Goal: Task Accomplishment & Management: Complete application form

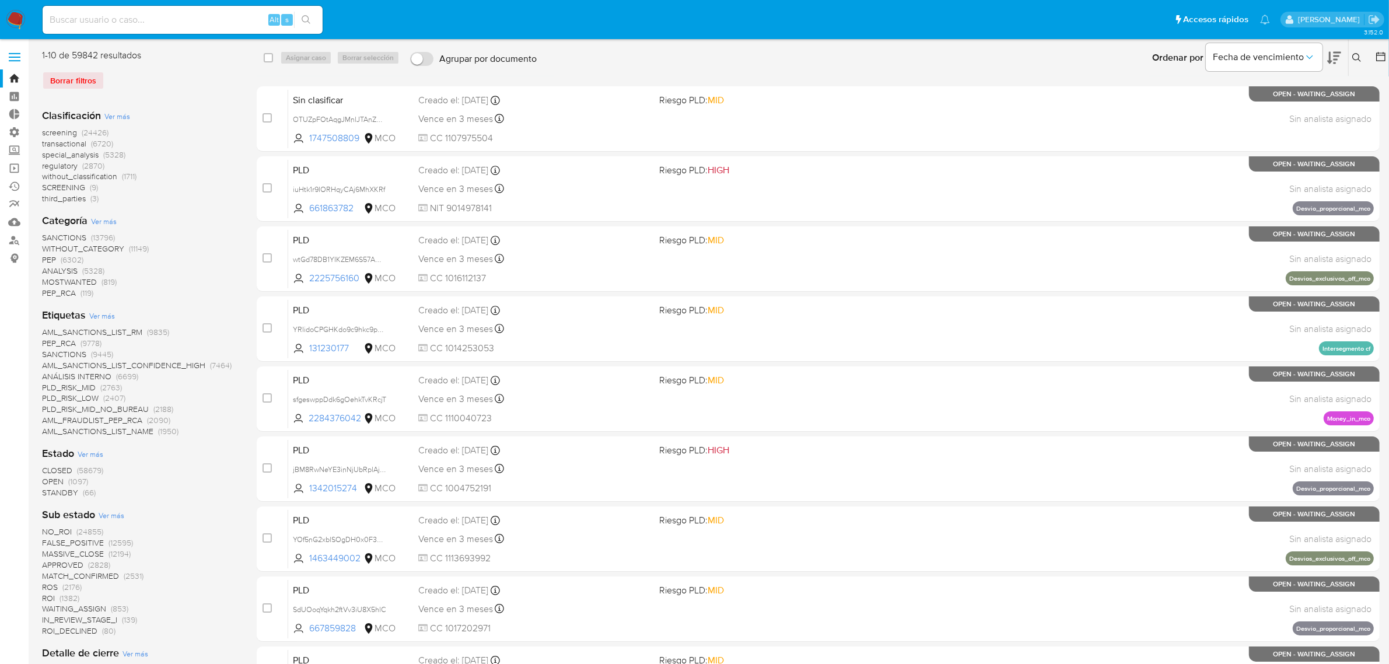
click at [16, 18] on img at bounding box center [16, 20] width 20 height 20
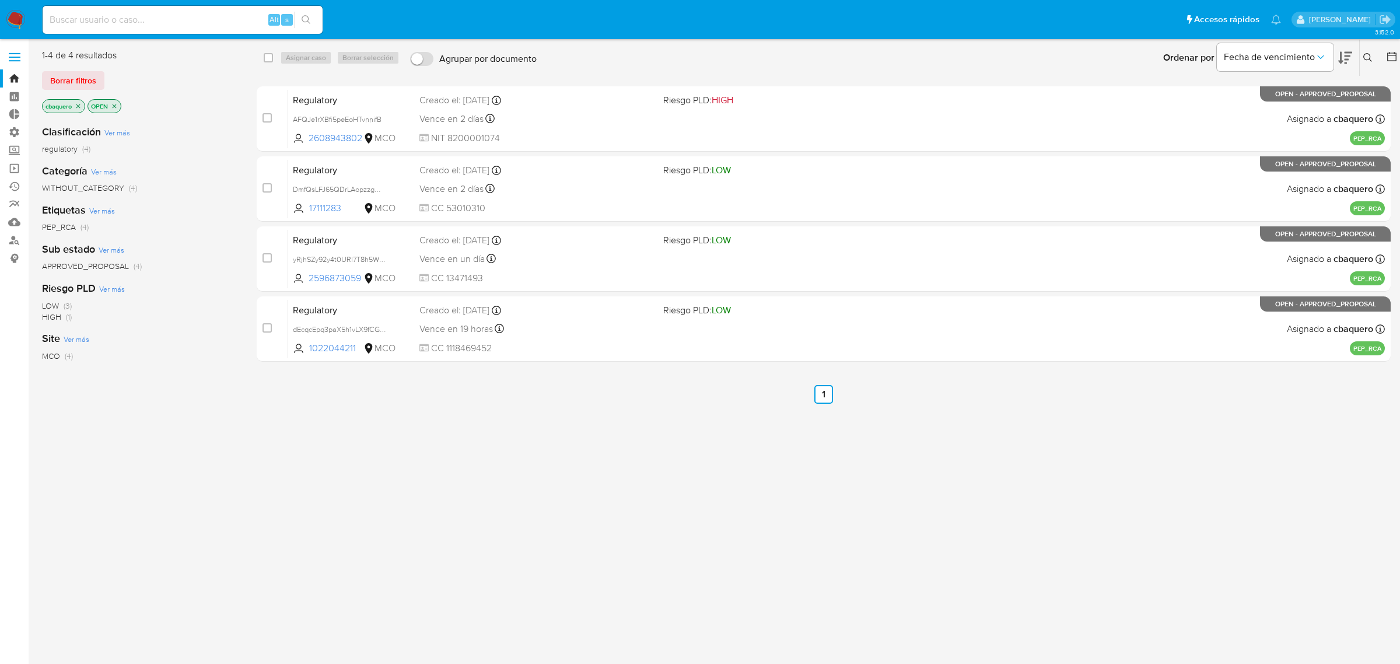
click at [16, 59] on label at bounding box center [14, 57] width 29 height 25
click at [0, 0] on input "checkbox" at bounding box center [0, 0] width 0 height 0
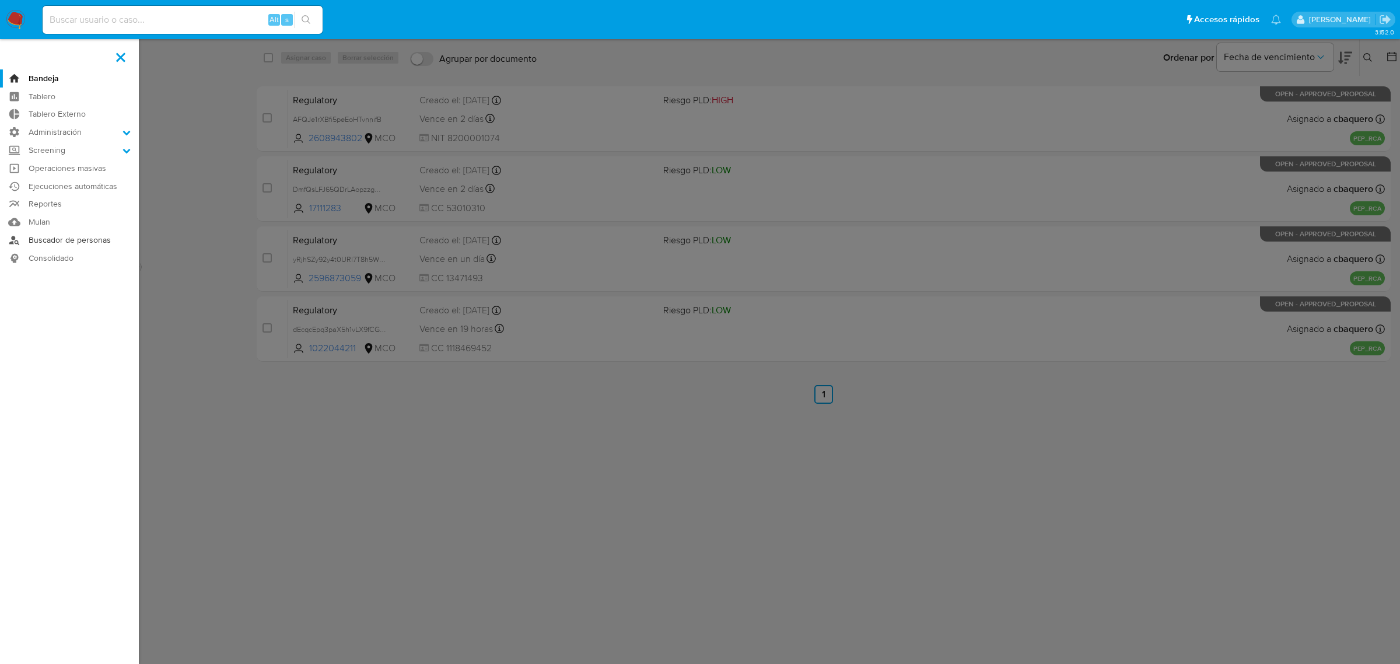
click at [46, 243] on link "Buscador de personas" at bounding box center [69, 240] width 139 height 18
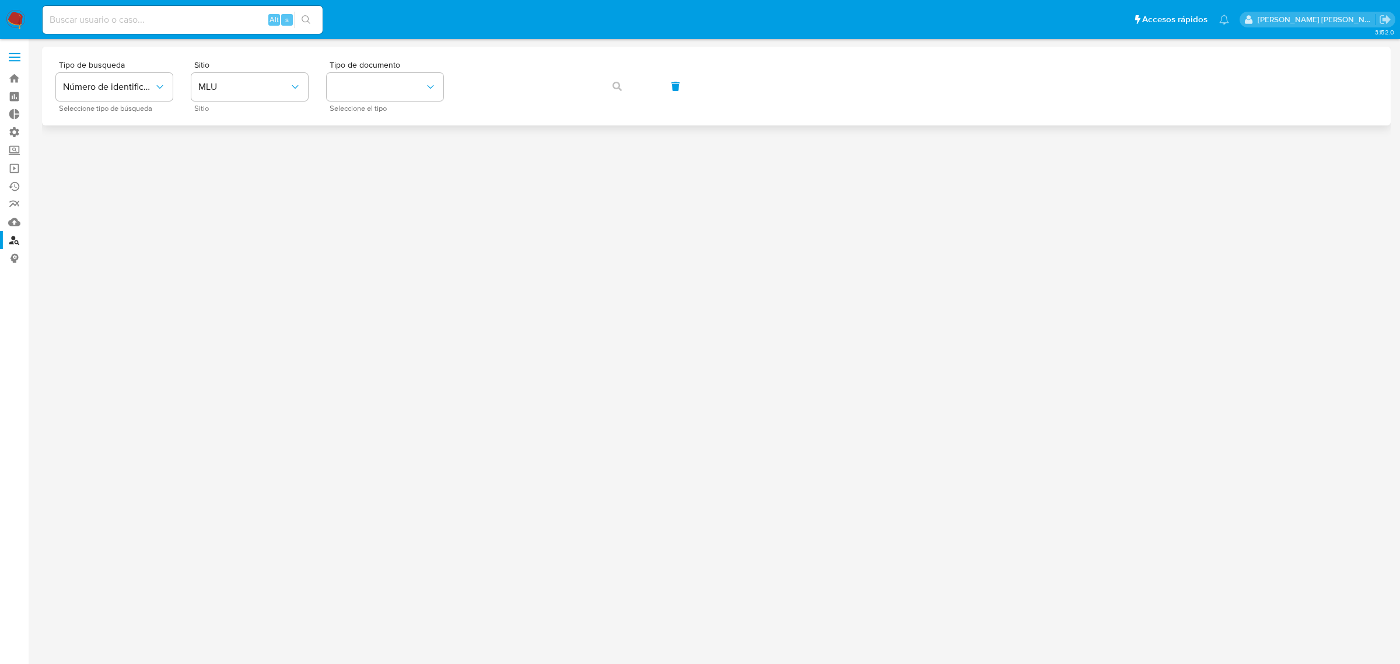
click at [173, 92] on div "Tipo de busqueda Número de identificación Seleccione tipo de búsqueda Sitio MLU…" at bounding box center [716, 86] width 1321 height 51
click at [153, 83] on span "Número de identificación" at bounding box center [108, 87] width 91 height 12
click at [124, 149] on div "User ID" at bounding box center [111, 158] width 96 height 28
click at [135, 95] on button "User ID" at bounding box center [114, 87] width 117 height 28
click at [117, 114] on span "Número de identificación" at bounding box center [111, 124] width 96 height 23
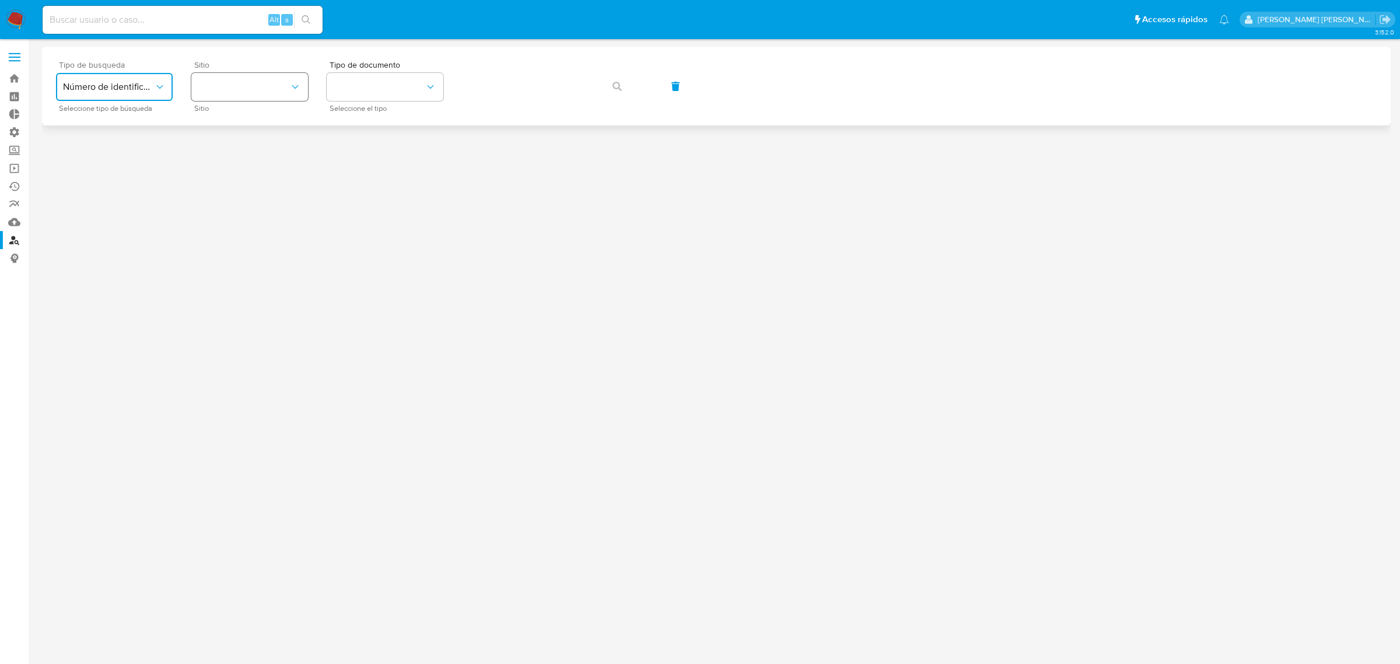
click at [244, 83] on button "site_id" at bounding box center [249, 87] width 117 height 28
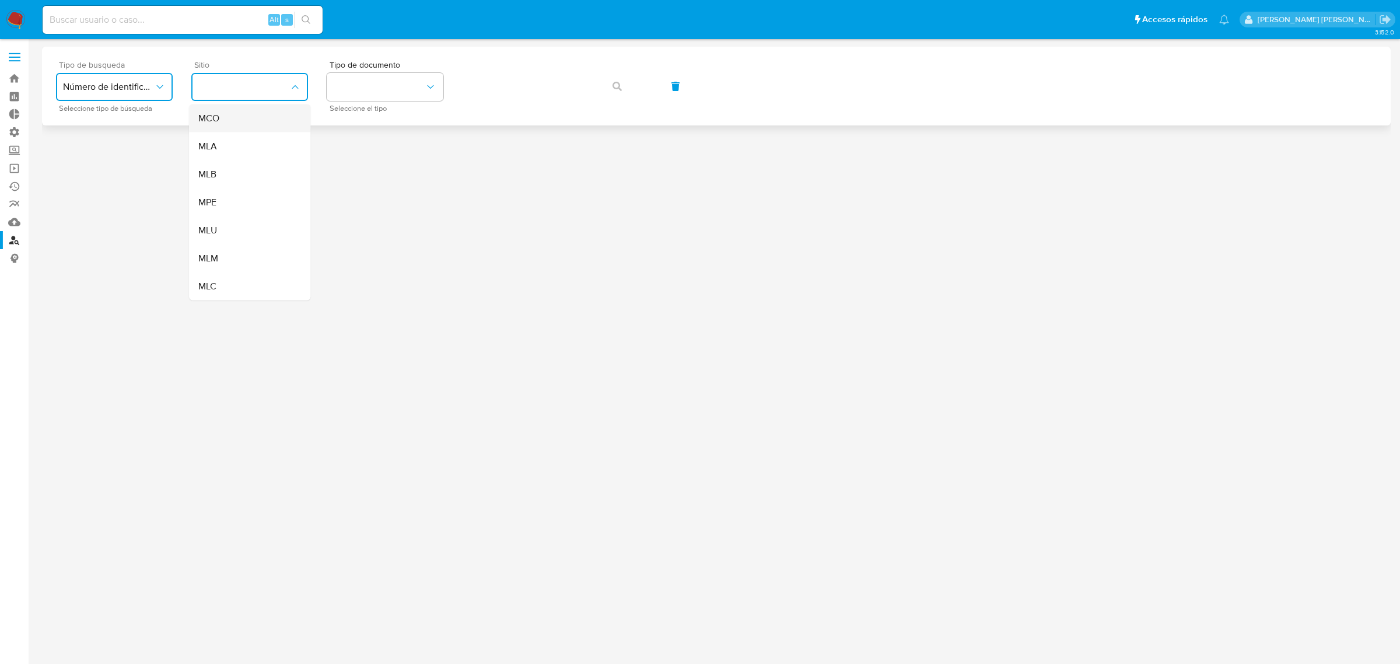
click at [223, 118] on div "MCO" at bounding box center [246, 118] width 96 height 28
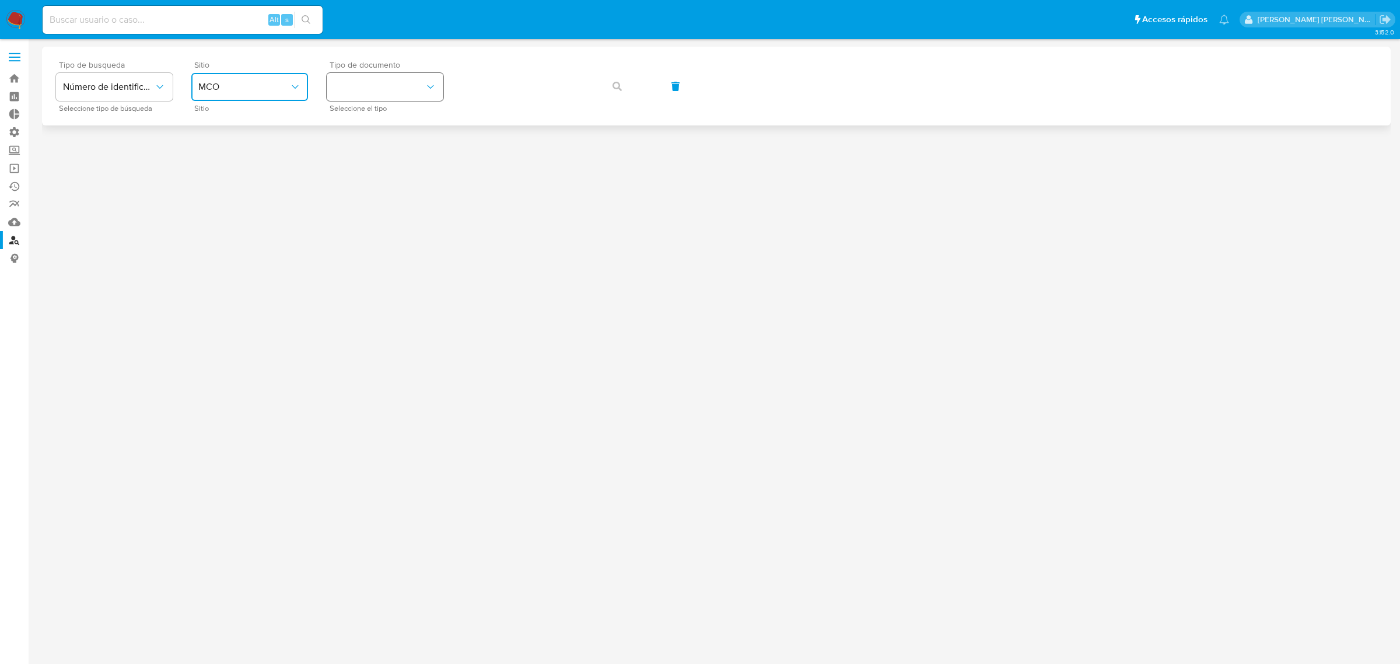
click at [391, 78] on button "identificationType" at bounding box center [385, 87] width 117 height 28
click at [364, 216] on div "NIT NIT" at bounding box center [382, 204] width 96 height 40
click at [623, 90] on button "button" at bounding box center [617, 86] width 40 height 28
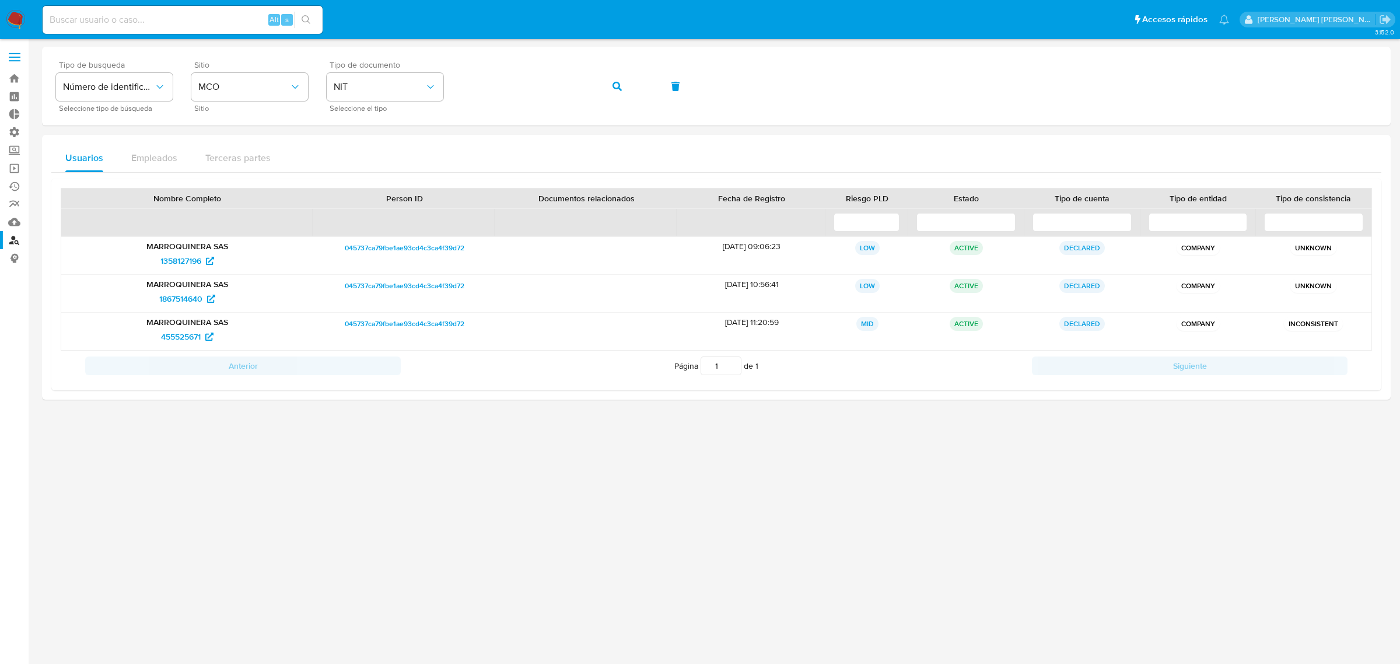
click at [23, 26] on img at bounding box center [16, 20] width 20 height 20
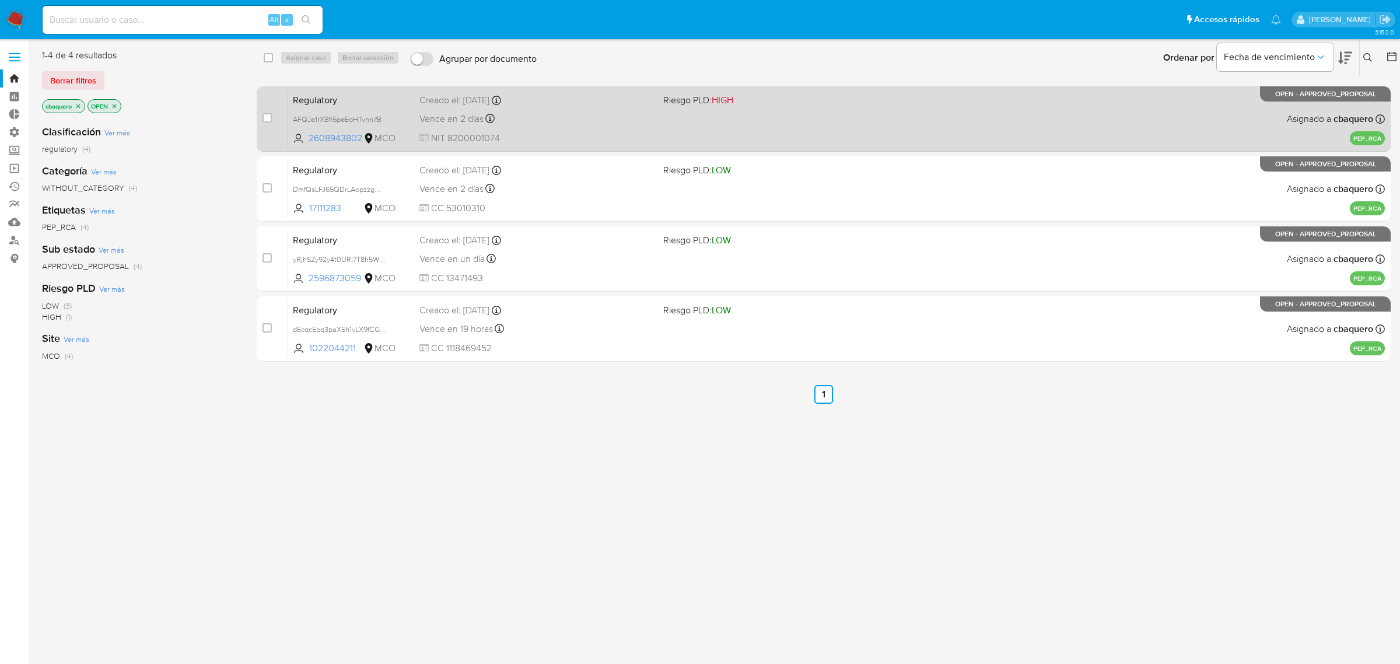
click at [579, 116] on div "Vence en 2 días Vence el 14/08/2025 15:56:51" at bounding box center [537, 119] width 235 height 16
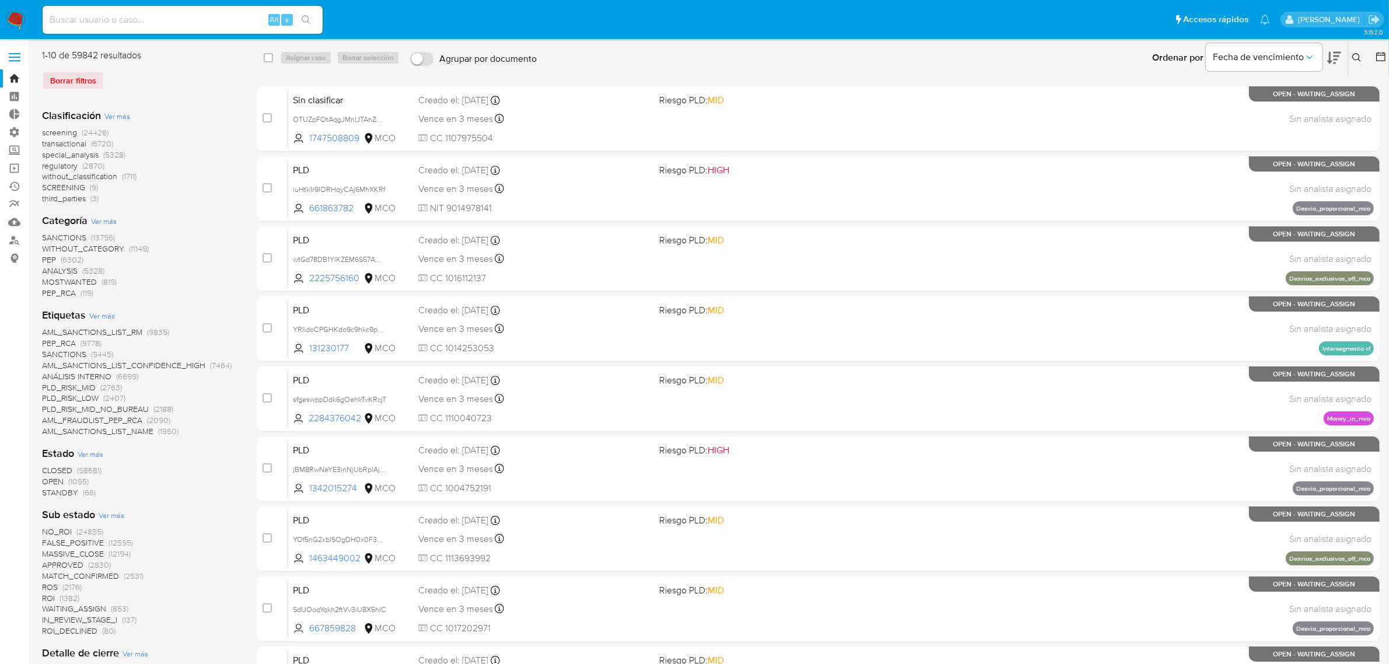
click at [16, 24] on img at bounding box center [16, 20] width 20 height 20
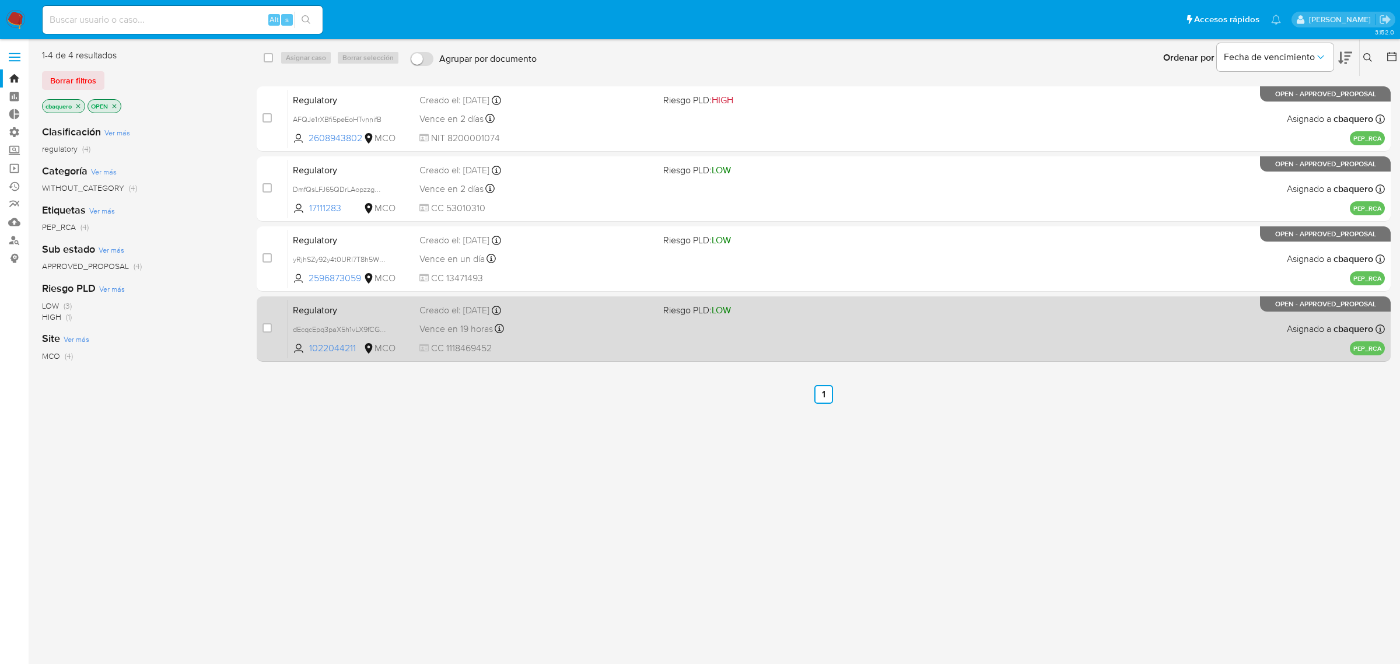
click at [581, 346] on span "CC 1118469452" at bounding box center [537, 348] width 235 height 13
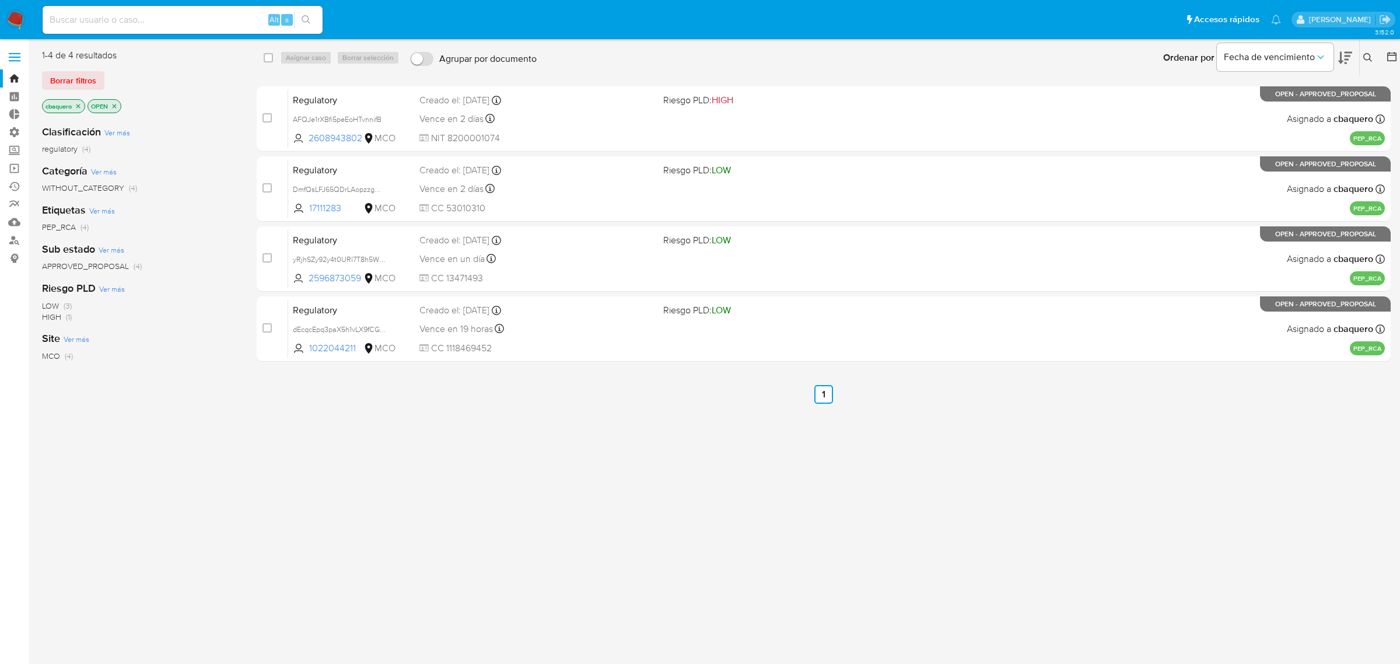
click at [10, 18] on img at bounding box center [16, 20] width 20 height 20
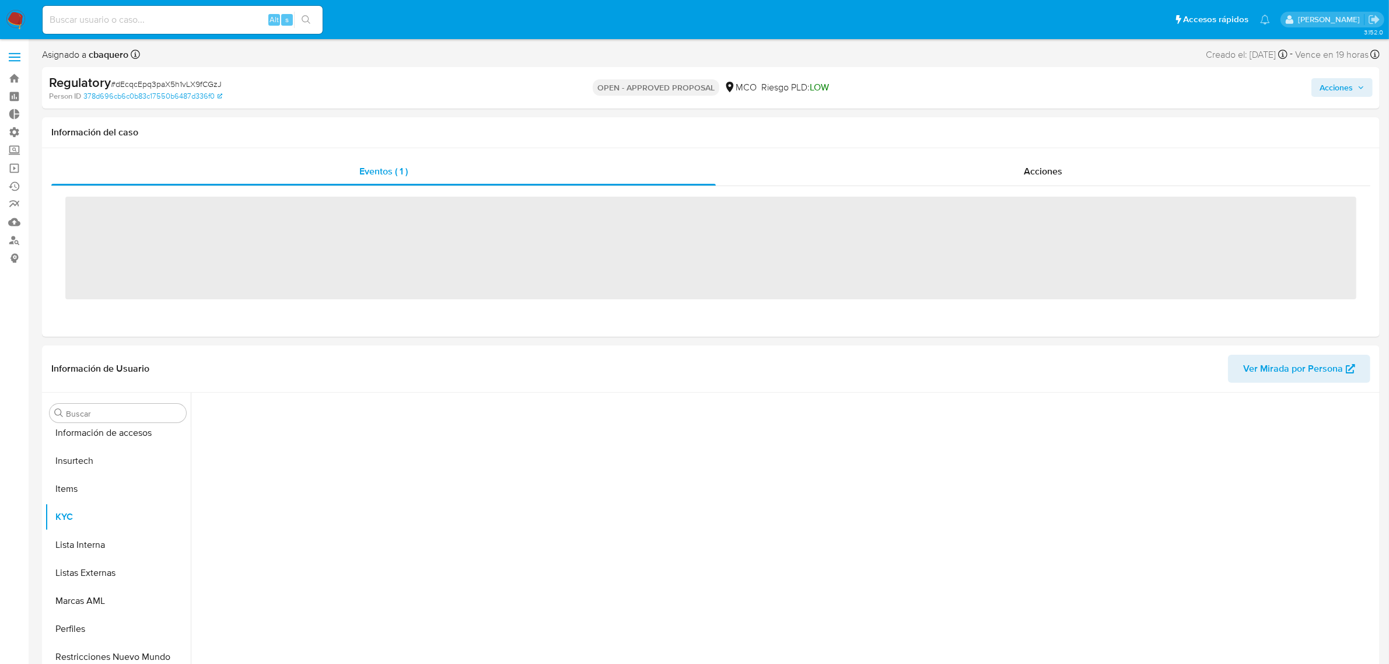
scroll to position [464, 0]
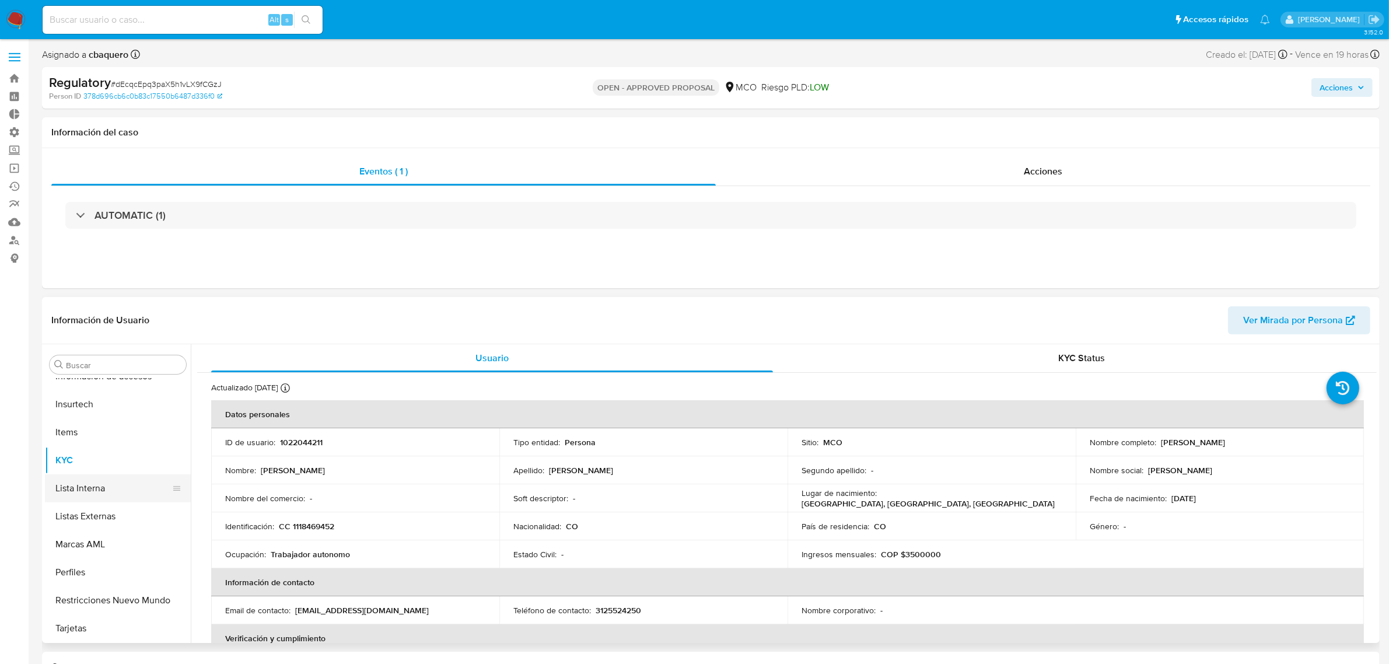
click at [83, 483] on button "Lista Interna" at bounding box center [113, 488] width 137 height 28
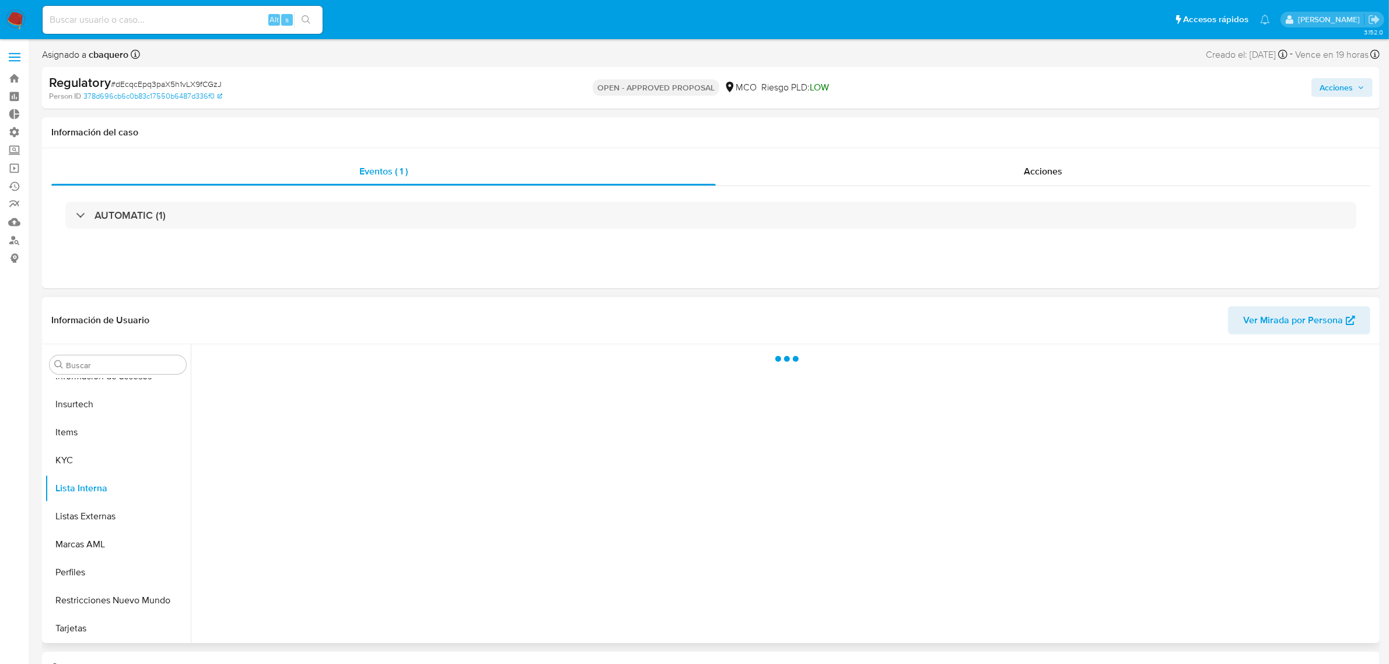
select select "10"
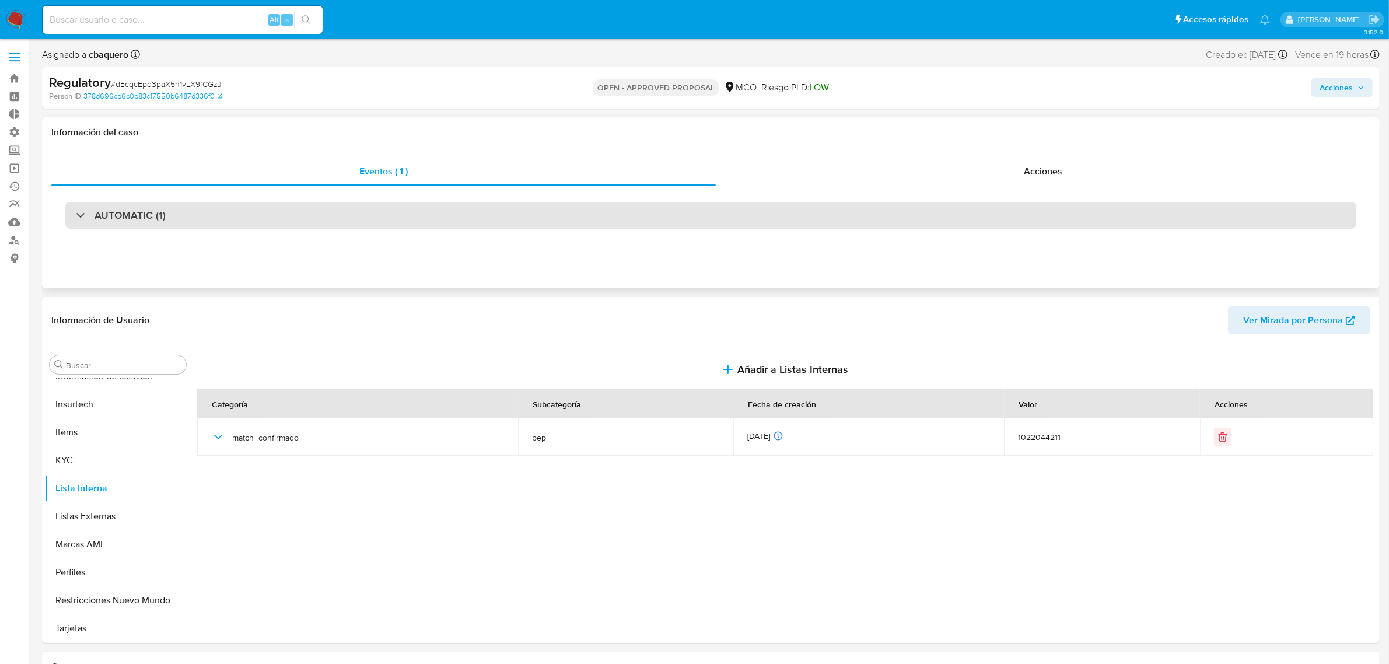
click at [726, 215] on div "AUTOMATIC (1)" at bounding box center [710, 215] width 1291 height 27
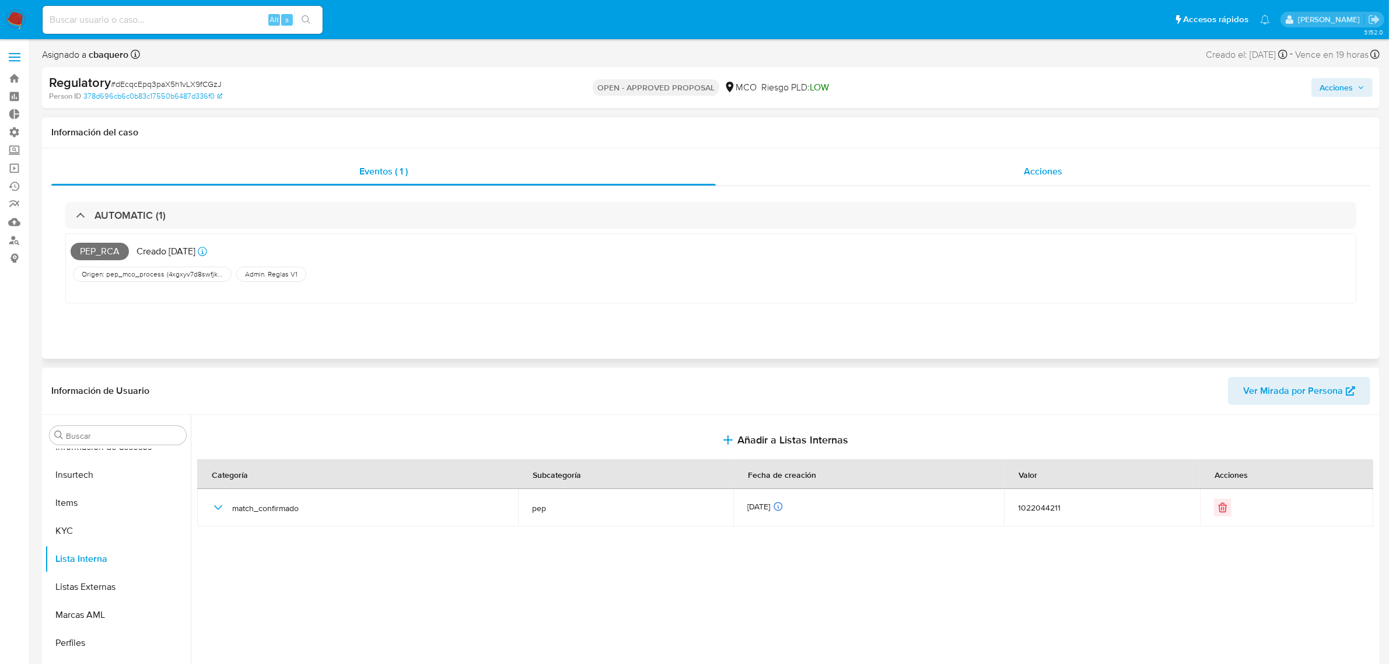
click at [964, 180] on div "Acciones" at bounding box center [1043, 172] width 655 height 28
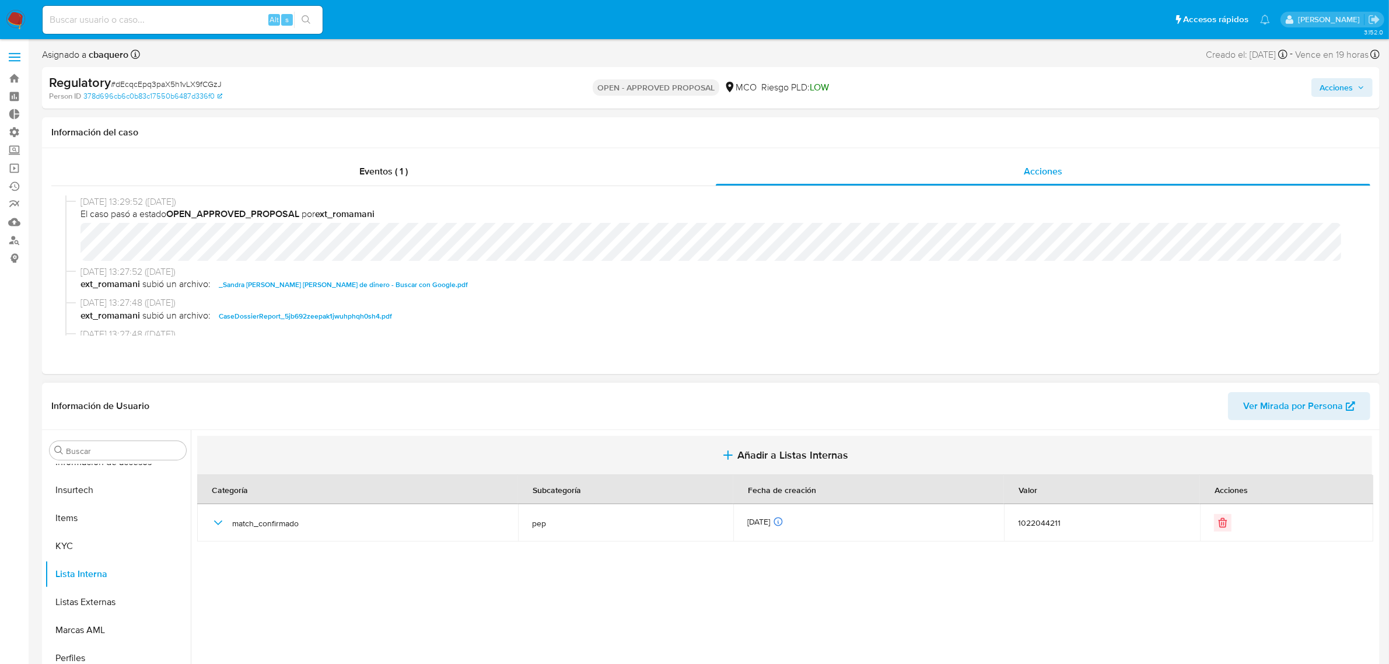
click at [747, 450] on span "Añadir a Listas Internas" at bounding box center [793, 455] width 111 height 13
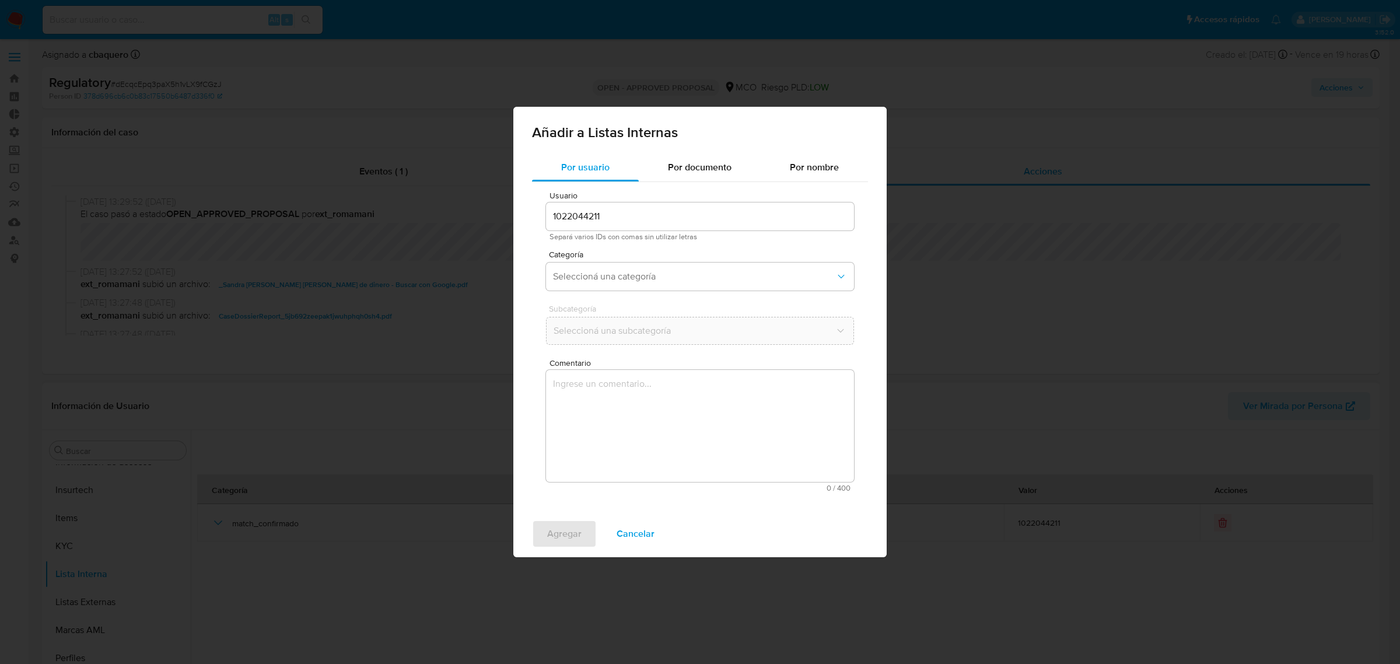
click at [651, 260] on div "Categoría Seleccioná una categoría" at bounding box center [700, 272] width 308 height 45
click at [649, 267] on button "Seleccioná una categoría" at bounding box center [700, 277] width 308 height 28
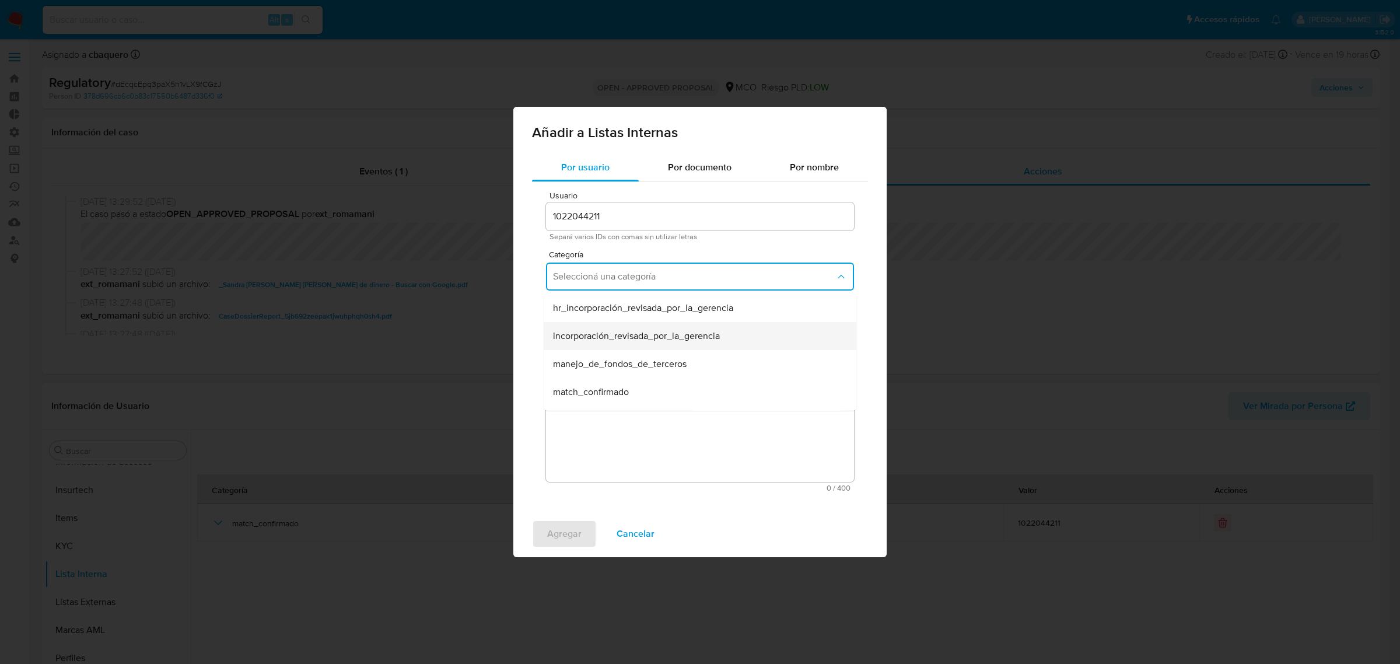
click at [586, 348] on div "incorporación_revisada_por_la_gerencia" at bounding box center [696, 336] width 287 height 28
click at [581, 325] on span "Seleccioná una subcategoría" at bounding box center [694, 331] width 282 height 12
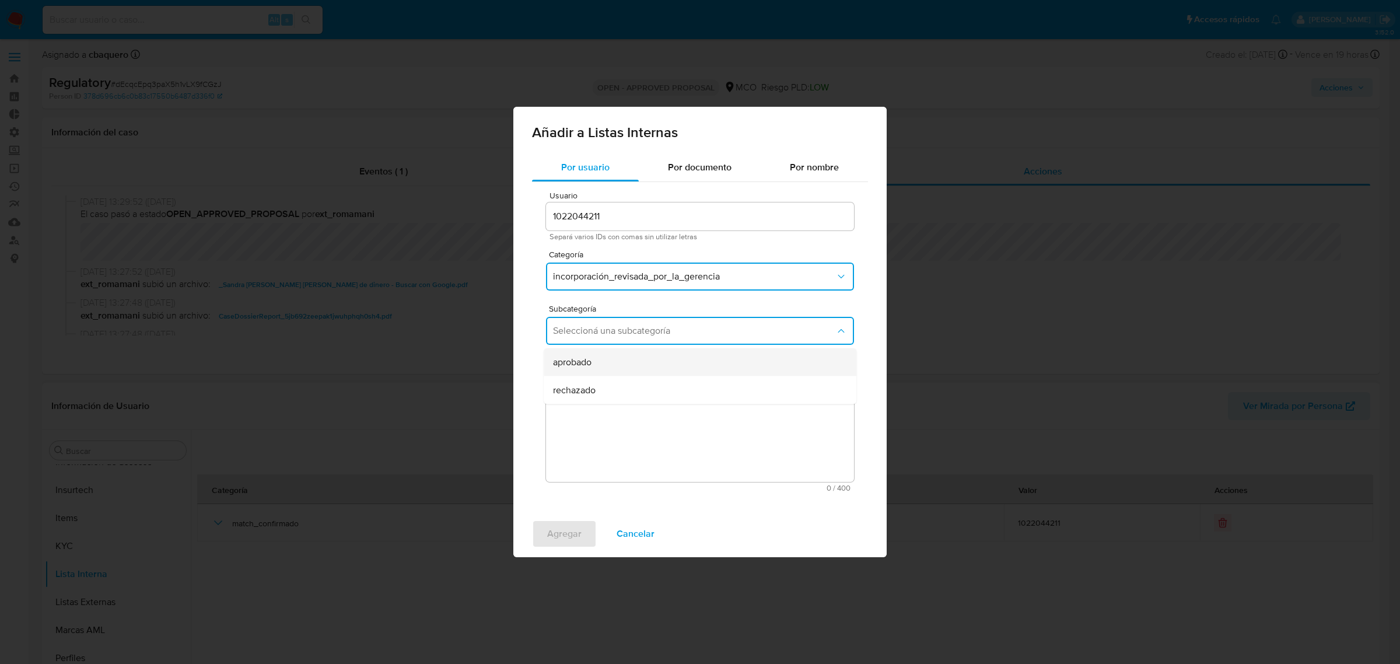
click at [562, 361] on span "aprobado" at bounding box center [572, 363] width 39 height 12
click at [601, 436] on textarea "Comentario" at bounding box center [700, 426] width 308 height 112
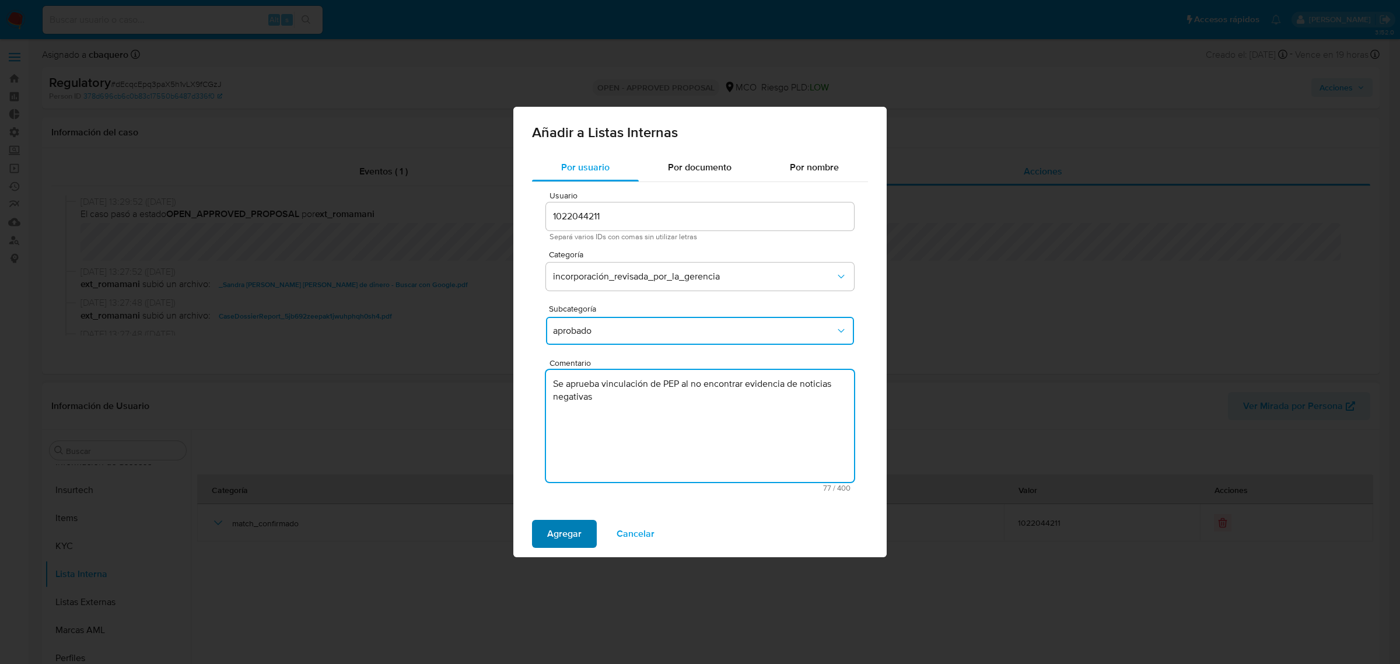
type textarea "Se aprueba vinculación de PEP al no encontrar evidencia de noticias negativas"
click at [565, 541] on span "Agregar" at bounding box center [564, 534] width 34 height 26
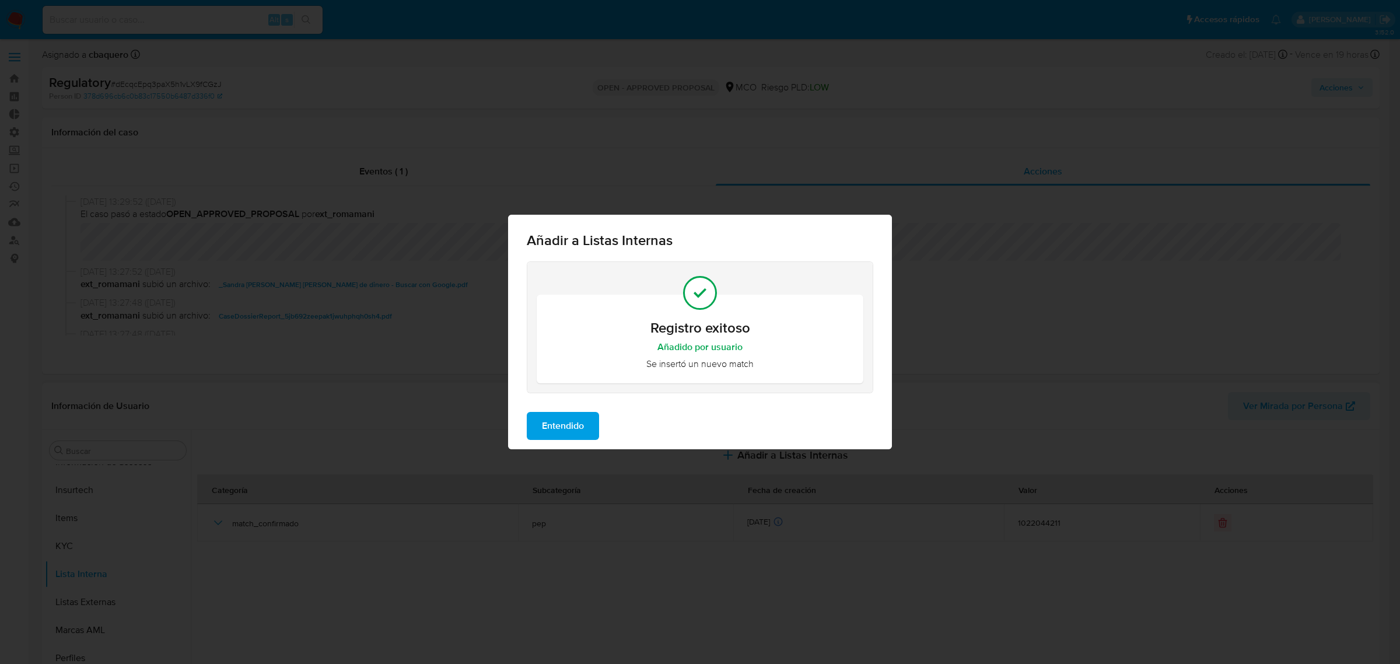
click at [550, 430] on span "Entendido" at bounding box center [563, 426] width 42 height 26
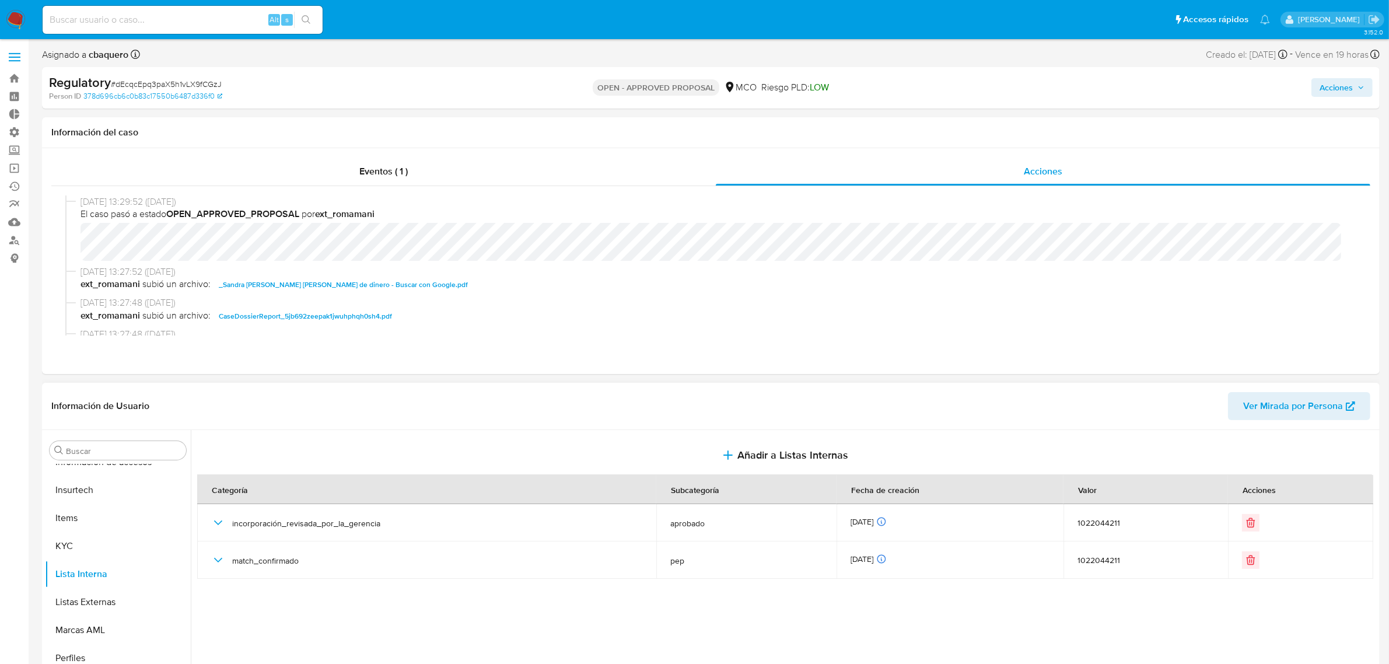
click at [1326, 93] on span "Acciones" at bounding box center [1336, 87] width 33 height 19
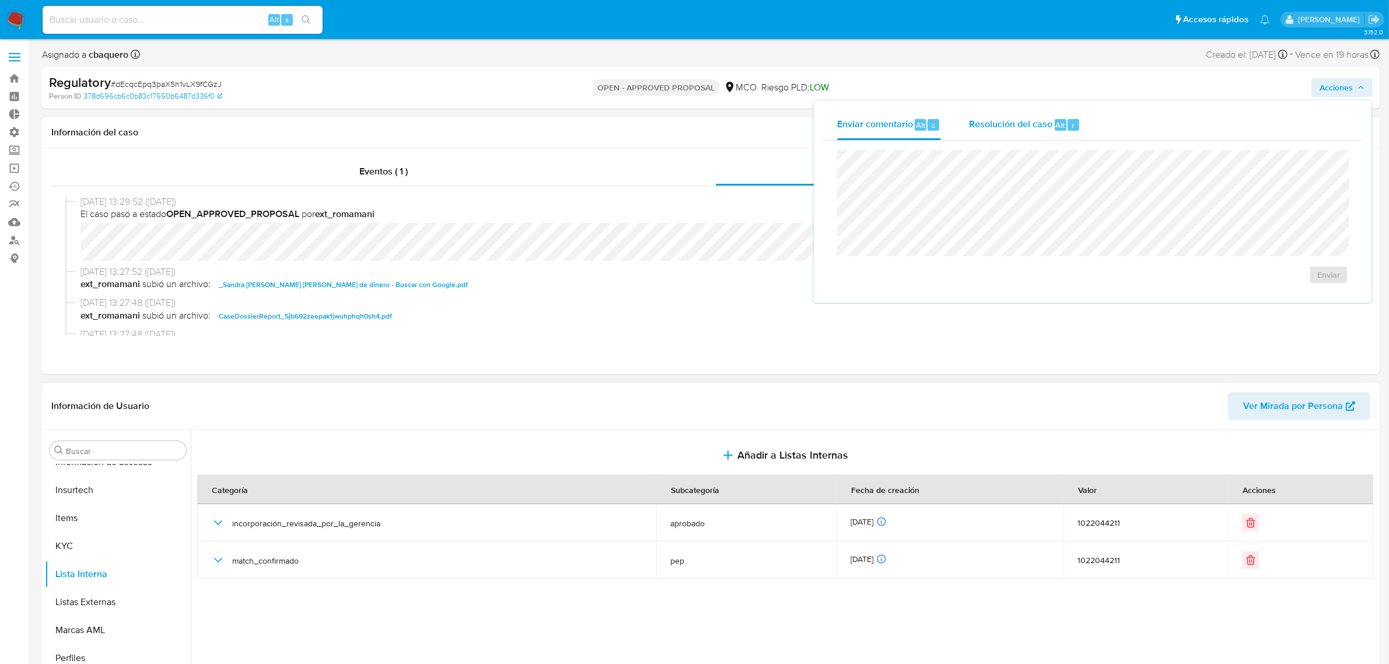
click at [1029, 118] on span "Resolución del caso" at bounding box center [1010, 124] width 83 height 13
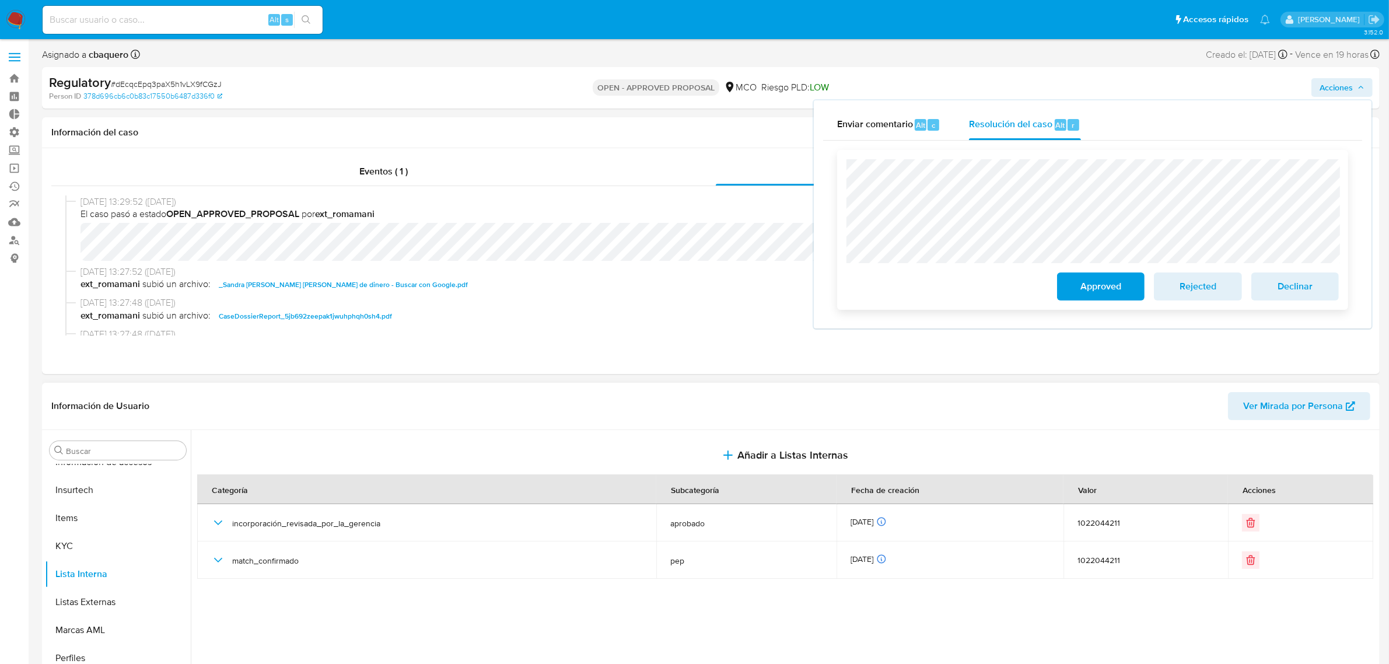
click at [1093, 286] on span "Approved" at bounding box center [1100, 287] width 57 height 26
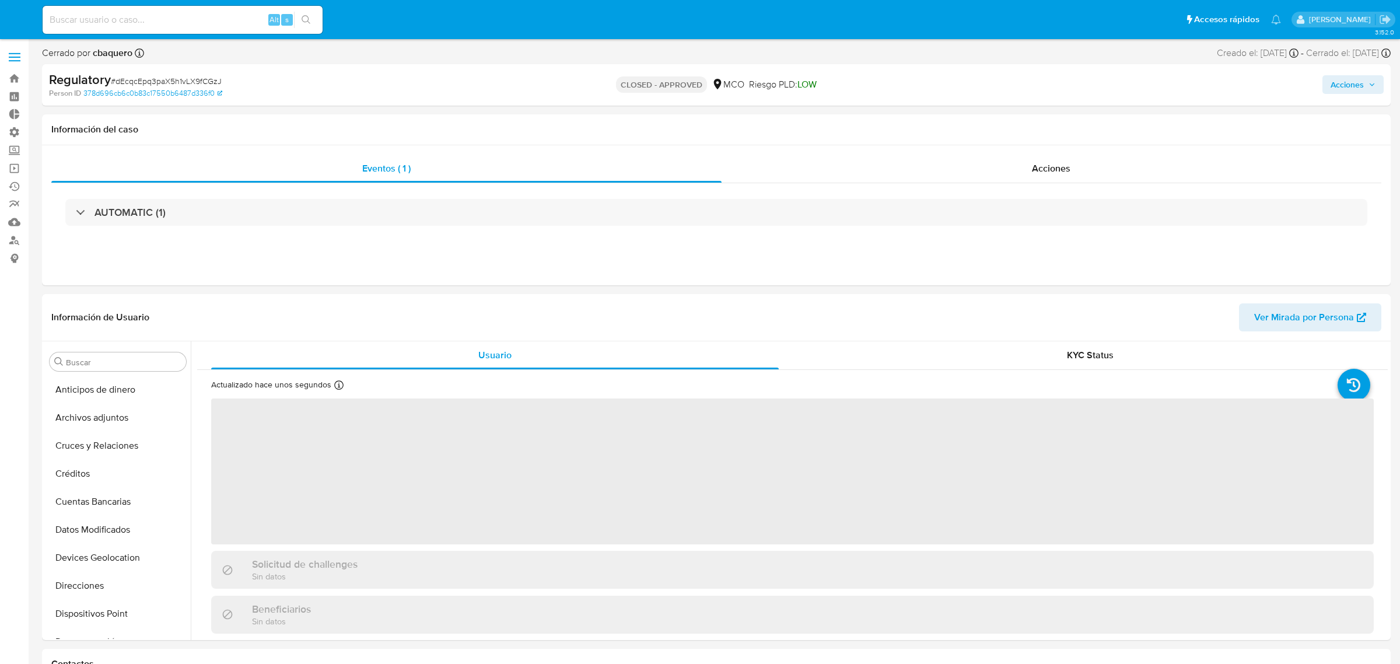
select select "10"
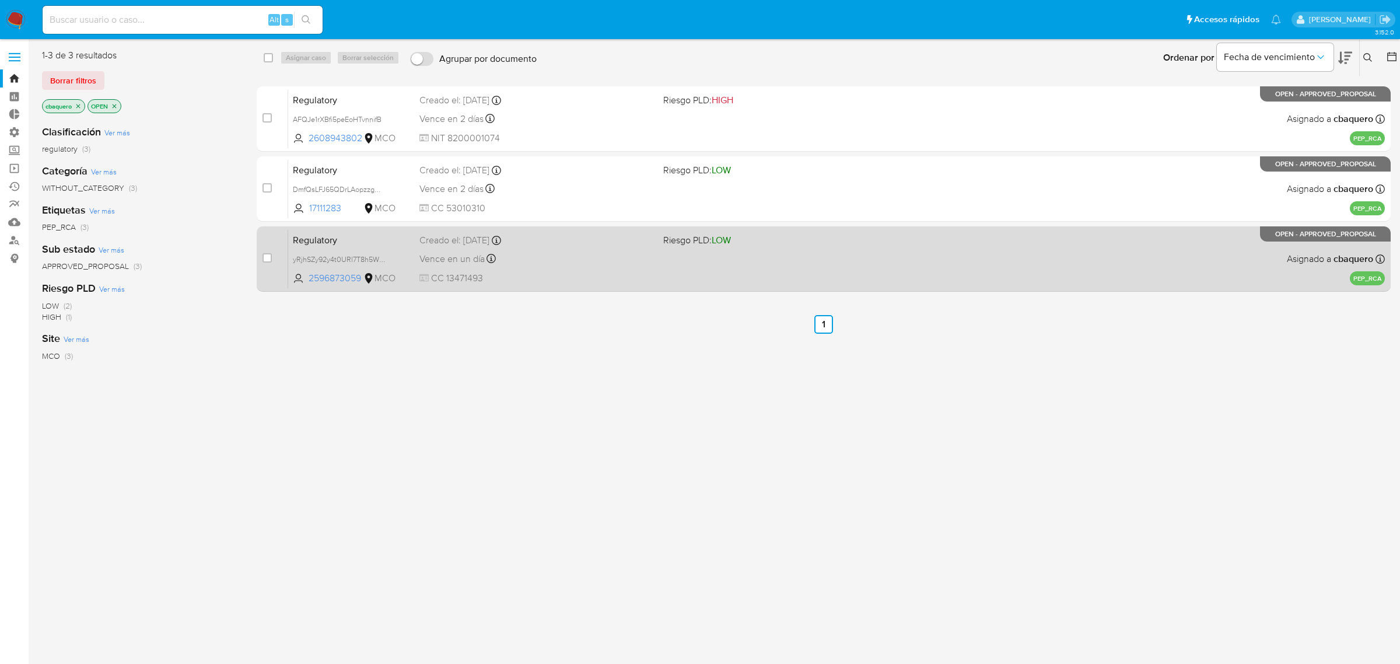
click at [558, 261] on div "Vence en un día Vence el [DATE] 21:51:44" at bounding box center [537, 259] width 235 height 16
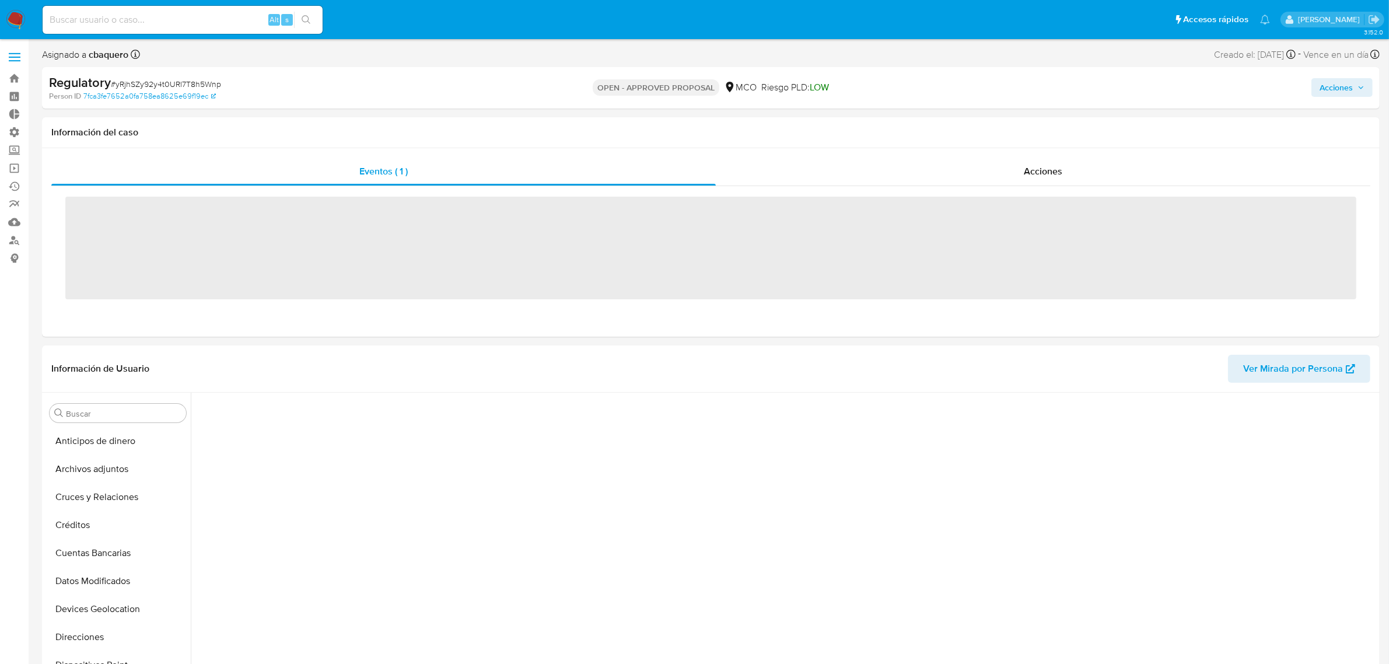
scroll to position [464, 0]
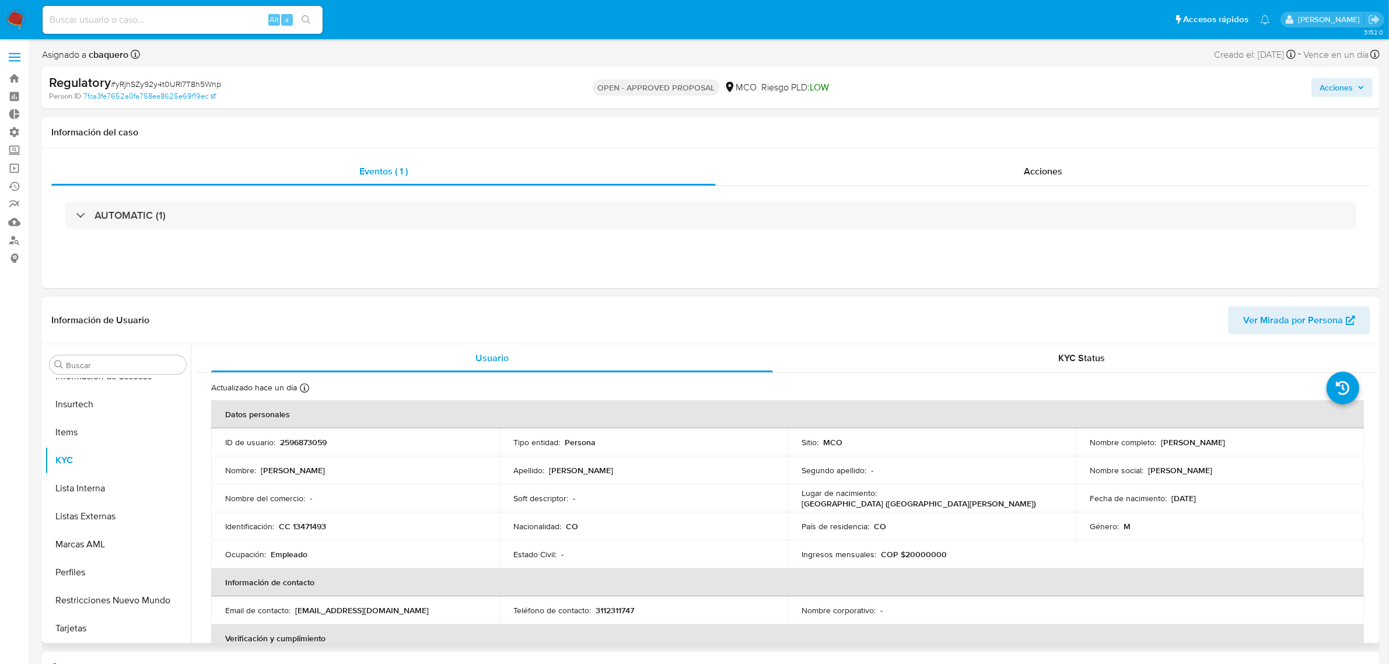
select select "10"
drag, startPoint x: 1246, startPoint y: 445, endPoint x: 1159, endPoint y: 443, distance: 86.9
click at [1159, 443] on div "Nombre completo : [PERSON_NAME]" at bounding box center [1220, 442] width 260 height 11
copy p "[PERSON_NAME]"
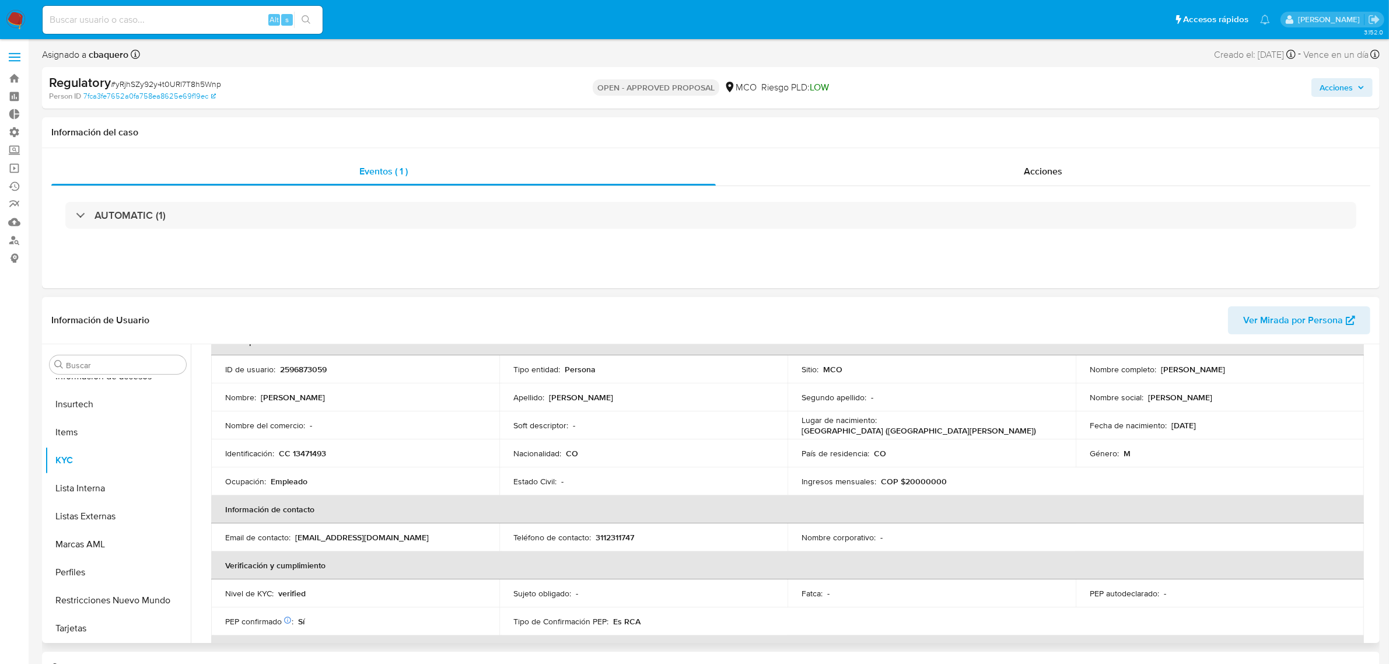
click at [313, 365] on p "2596873059" at bounding box center [303, 369] width 47 height 11
copy p "2596873059"
